Goal: Transaction & Acquisition: Purchase product/service

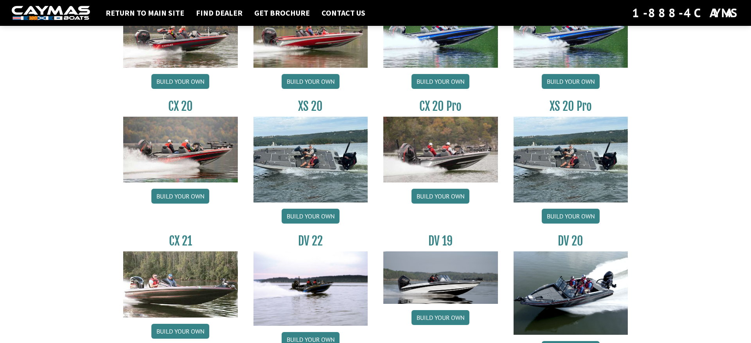
scroll to position [729, 0]
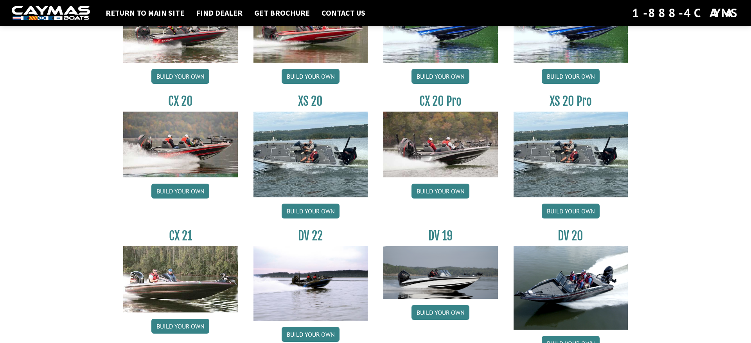
click at [299, 148] on img at bounding box center [311, 155] width 115 height 86
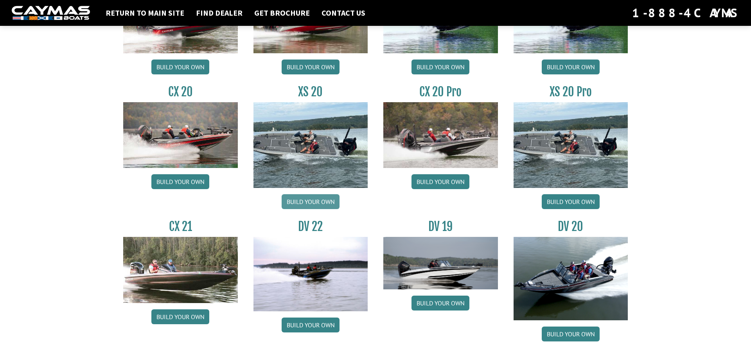
scroll to position [742, 0]
click at [313, 200] on link "Build your own" at bounding box center [311, 201] width 58 height 15
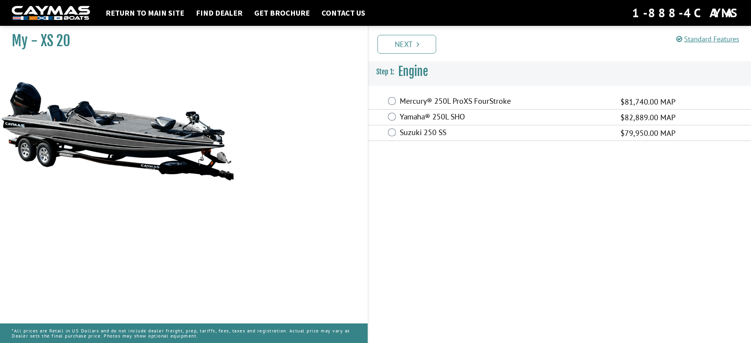
click at [410, 113] on label "Yamaha® 250L SHO" at bounding box center [505, 117] width 211 height 11
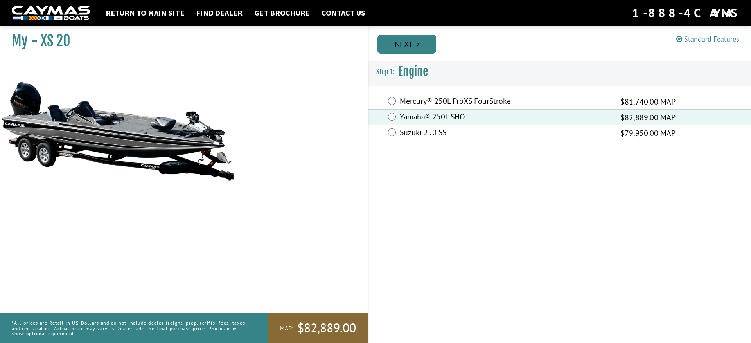
click at [403, 41] on link "Next" at bounding box center [407, 44] width 59 height 19
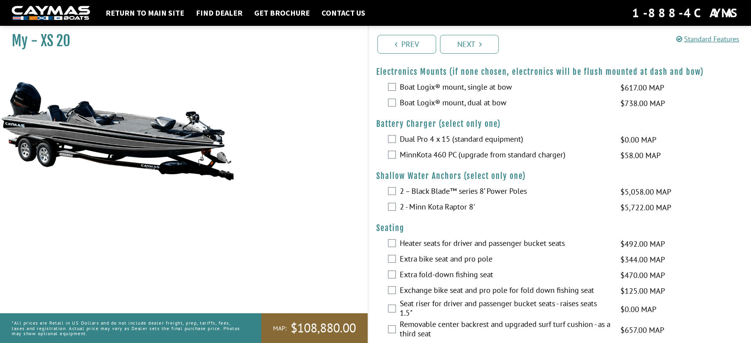
scroll to position [677, 0]
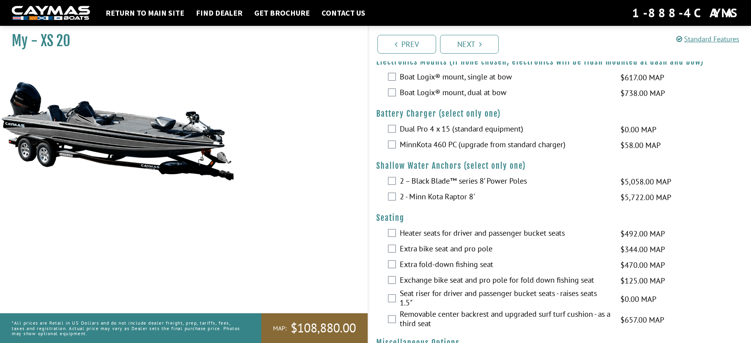
click at [315, 210] on div "My - XS 20" at bounding box center [180, 193] width 376 height 343
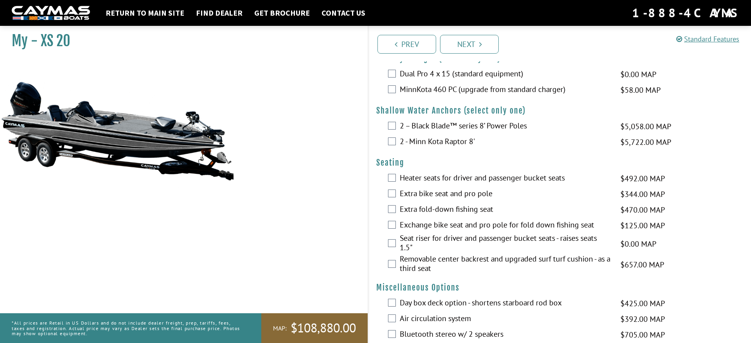
scroll to position [732, 0]
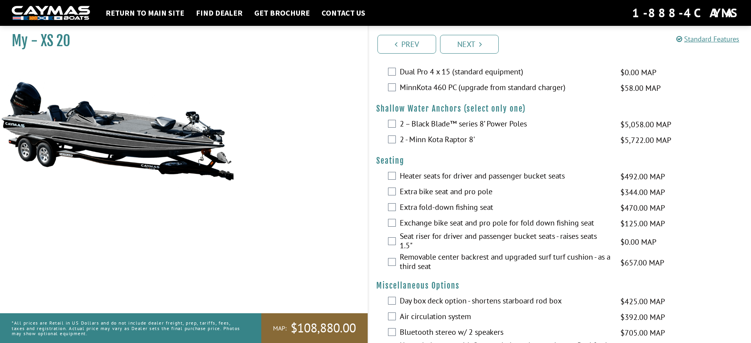
click at [423, 176] on label "Heater seats for driver and passenger bucket seats" at bounding box center [505, 176] width 211 height 11
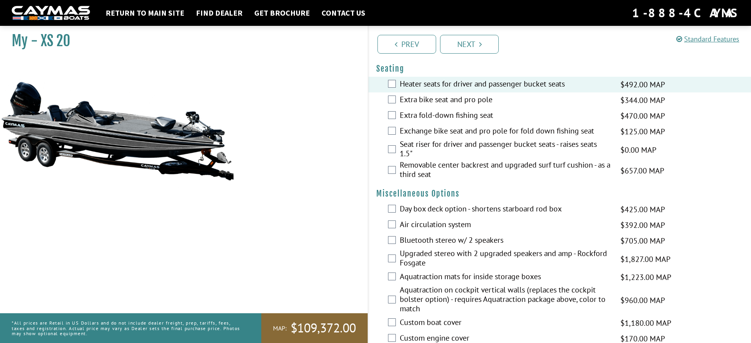
scroll to position [827, 0]
click at [330, 202] on div "My - XS 20" at bounding box center [180, 193] width 376 height 343
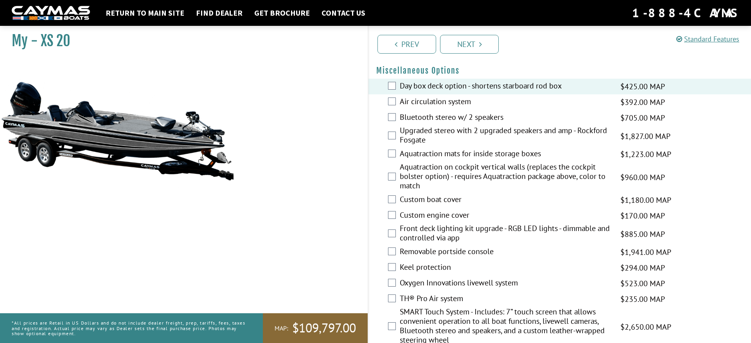
scroll to position [949, 0]
click at [317, 189] on div "My - XS 20" at bounding box center [180, 193] width 376 height 343
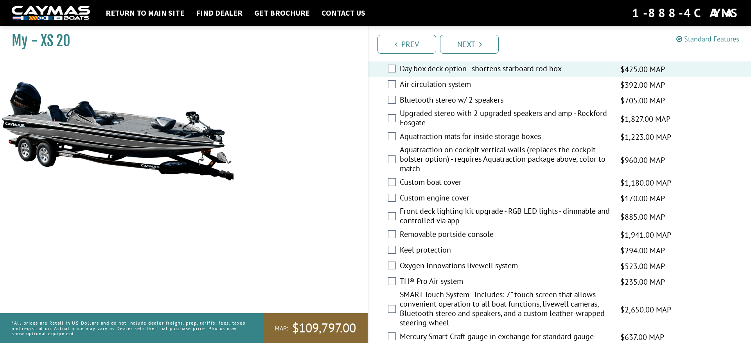
scroll to position [967, 0]
click at [414, 182] on label "Custom boat cover" at bounding box center [505, 182] width 211 height 11
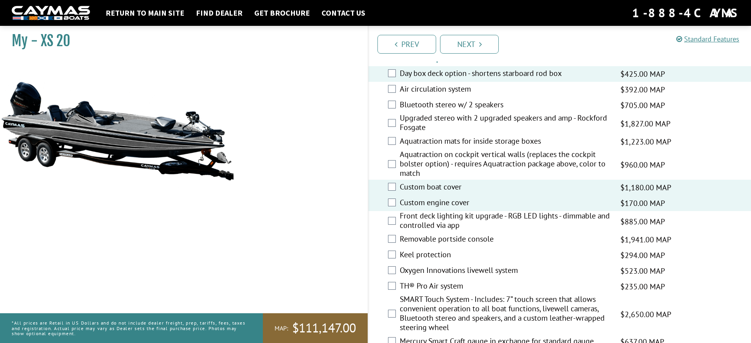
scroll to position [962, 0]
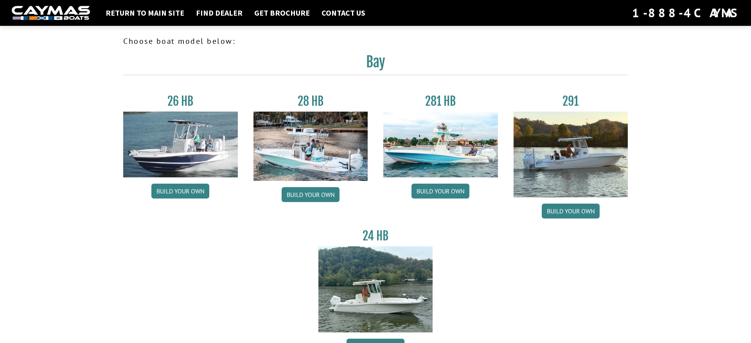
scroll to position [742, 0]
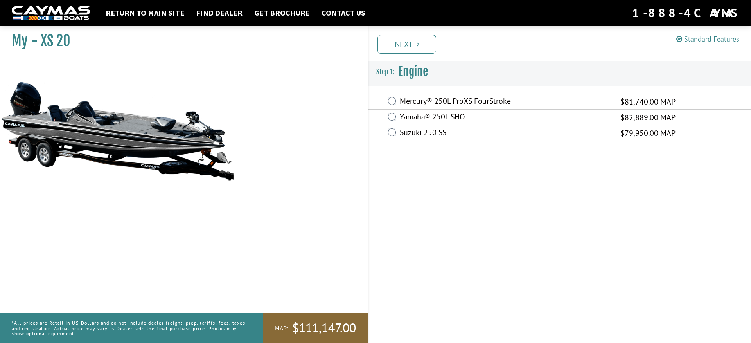
click at [254, 127] on div "My - XS 20" at bounding box center [180, 193] width 376 height 343
click at [633, 117] on span "$82,889.00 MAP" at bounding box center [648, 118] width 55 height 12
click at [630, 119] on span "$82,889.00 MAP" at bounding box center [648, 118] width 55 height 12
click at [393, 39] on link "Next" at bounding box center [407, 44] width 59 height 19
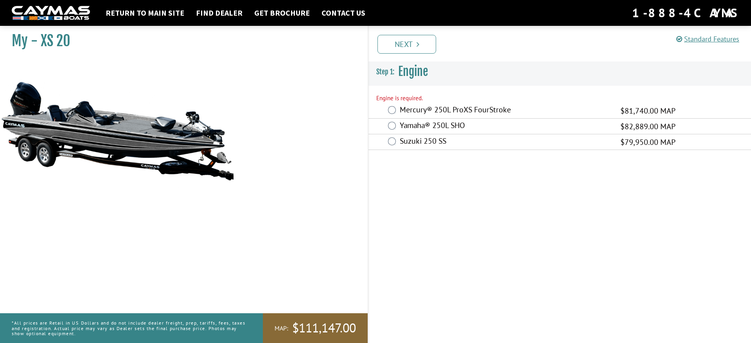
click at [631, 126] on span "$82,889.00 MAP" at bounding box center [648, 127] width 55 height 12
click at [486, 108] on label "Mercury® 250L ProXS FourStroke" at bounding box center [505, 110] width 211 height 11
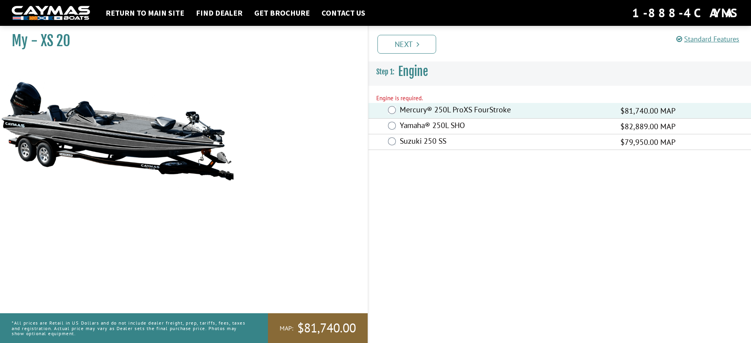
scroll to position [0, 0]
click at [430, 123] on label "Yamaha® 250L SHO" at bounding box center [505, 126] width 211 height 11
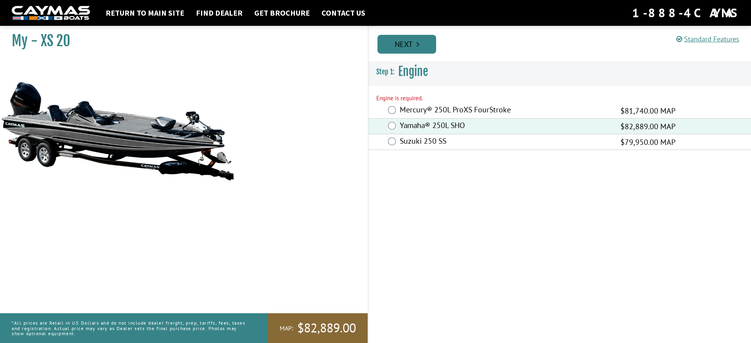
click at [401, 39] on link "Next" at bounding box center [407, 44] width 59 height 19
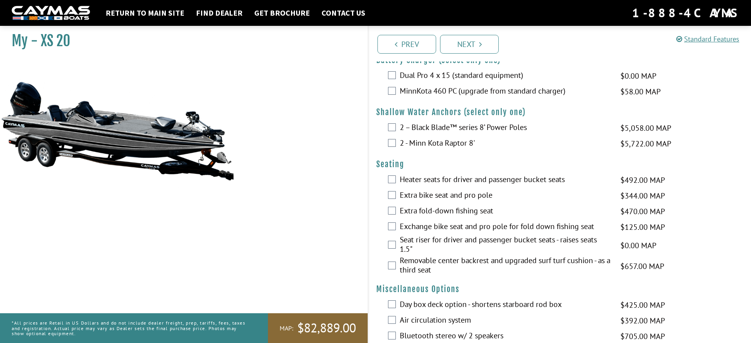
scroll to position [730, 0]
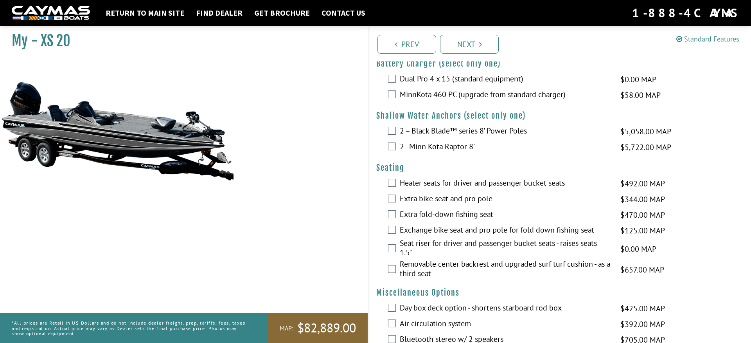
click at [156, 141] on img at bounding box center [117, 130] width 235 height 142
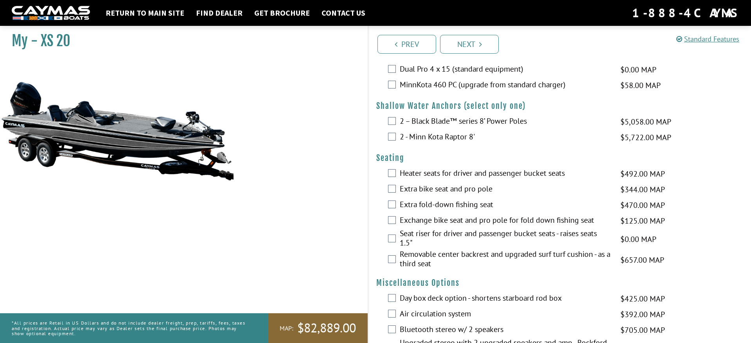
scroll to position [738, 0]
click at [104, 110] on img at bounding box center [117, 130] width 235 height 142
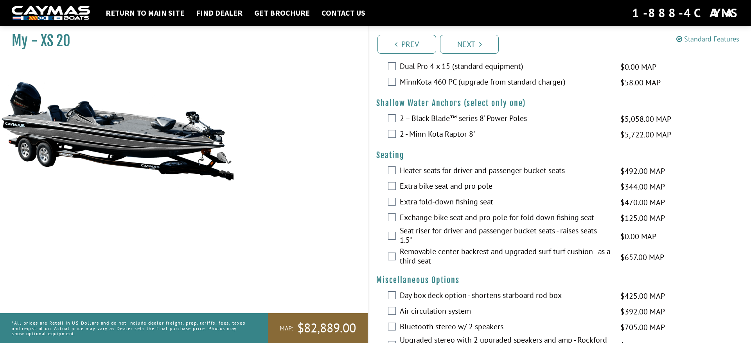
click at [315, 112] on div "My - XS 20" at bounding box center [180, 193] width 376 height 343
click at [163, 125] on img at bounding box center [117, 130] width 235 height 142
click at [688, 174] on div "Heater seats for driver and passenger bucket seats $492.00 MAP $581.00 MSRP" at bounding box center [560, 171] width 383 height 16
click at [99, 131] on img at bounding box center [117, 130] width 235 height 142
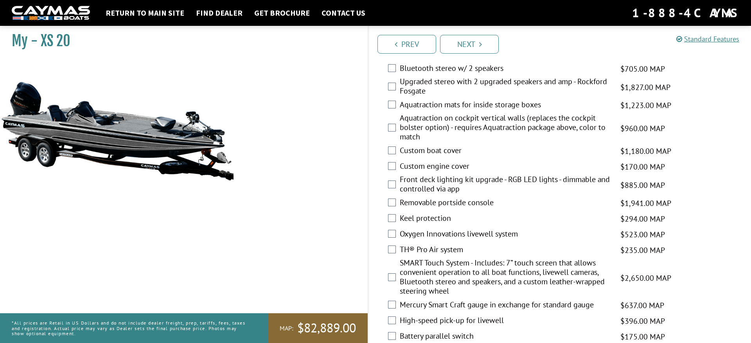
scroll to position [995, 0]
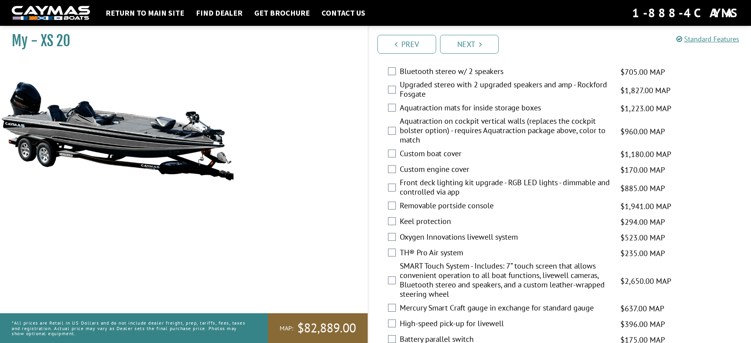
click at [286, 153] on div "My - XS 20" at bounding box center [180, 193] width 376 height 343
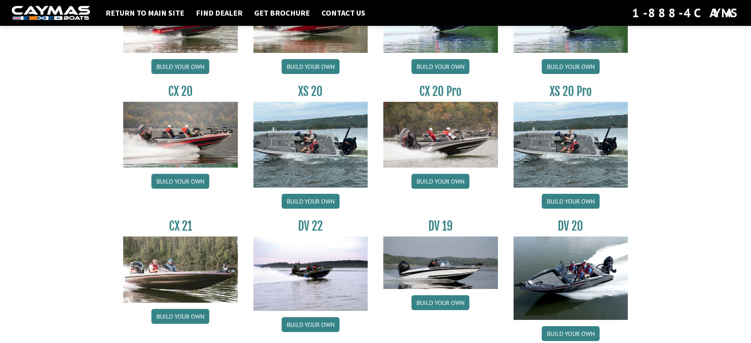
scroll to position [743, 0]
